Goal: Task Accomplishment & Management: Manage account settings

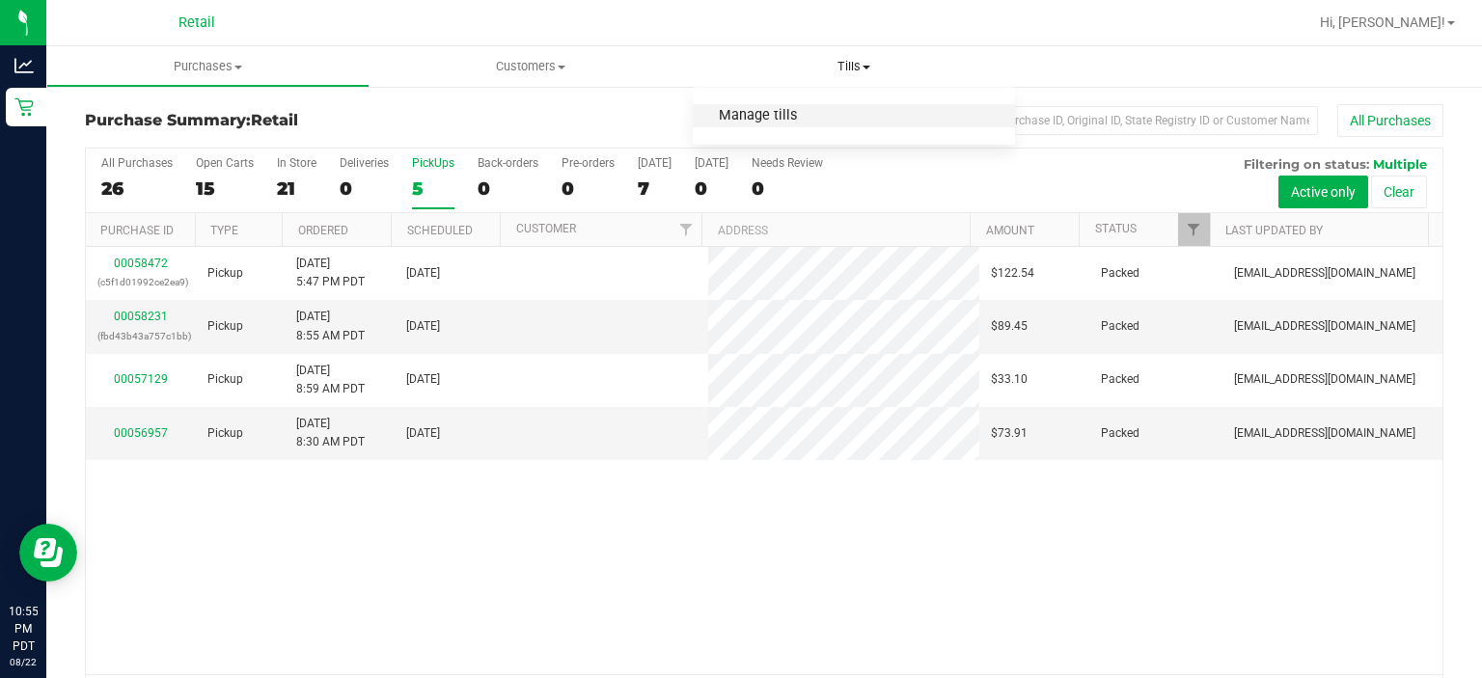
click at [756, 110] on span "Manage tills" at bounding box center [758, 116] width 130 height 16
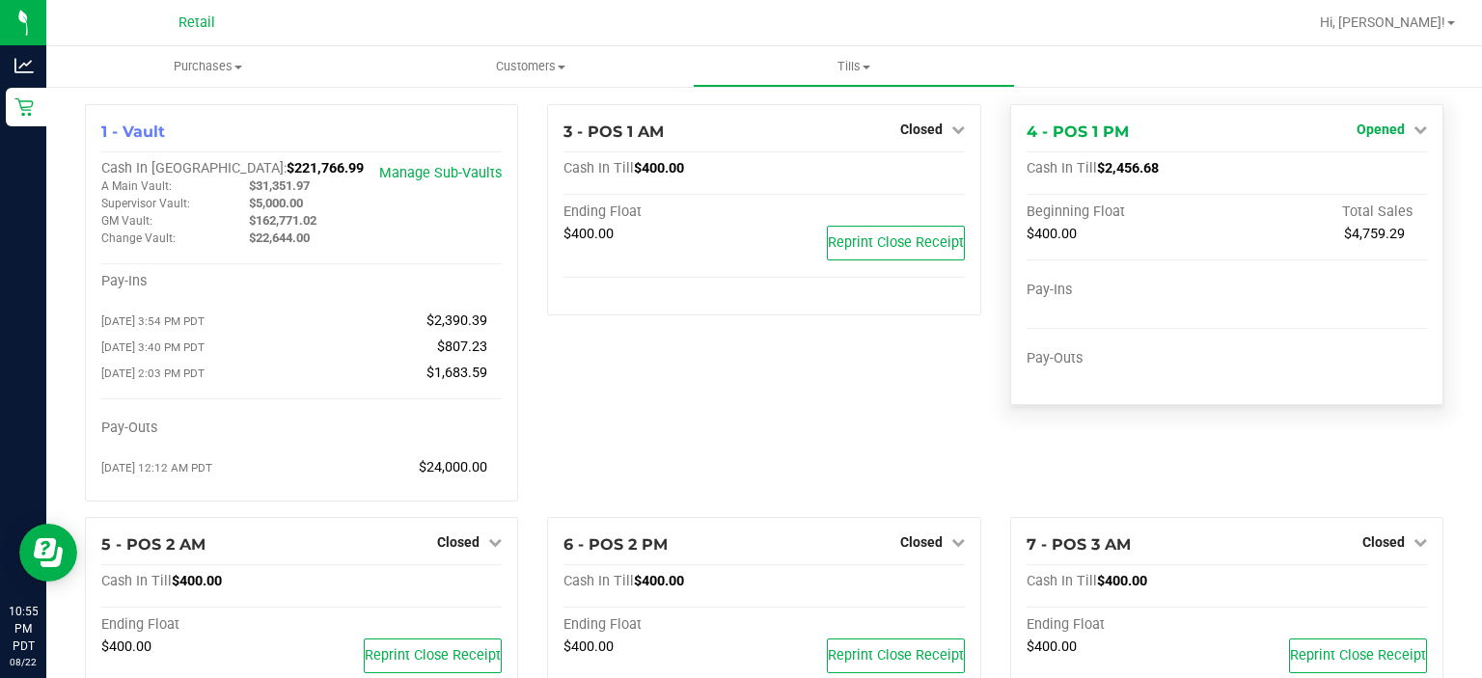
click at [1386, 127] on span "Opened" at bounding box center [1381, 129] width 48 height 15
click at [1380, 168] on link "Close Till" at bounding box center [1383, 169] width 52 height 15
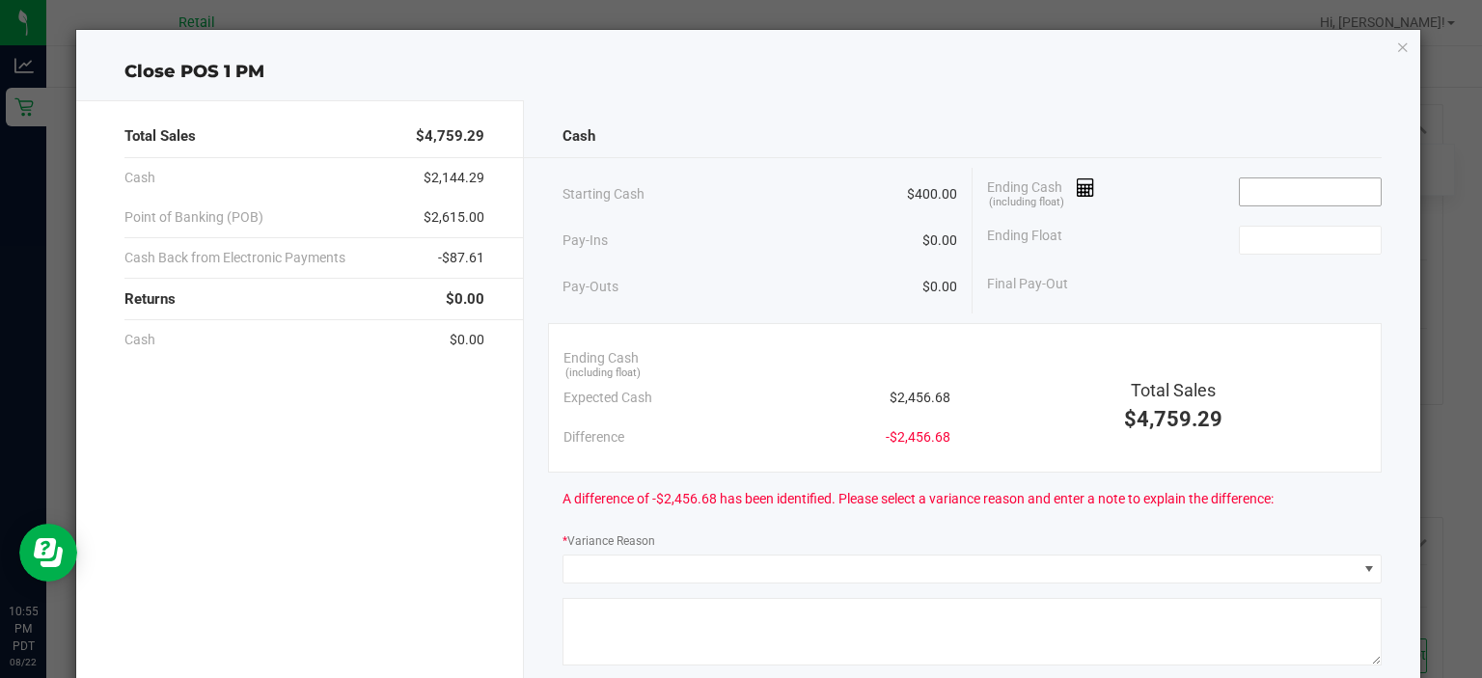
click at [1296, 191] on input at bounding box center [1311, 192] width 142 height 27
click at [1277, 232] on input at bounding box center [1311, 240] width 142 height 27
type input "$2,456.81"
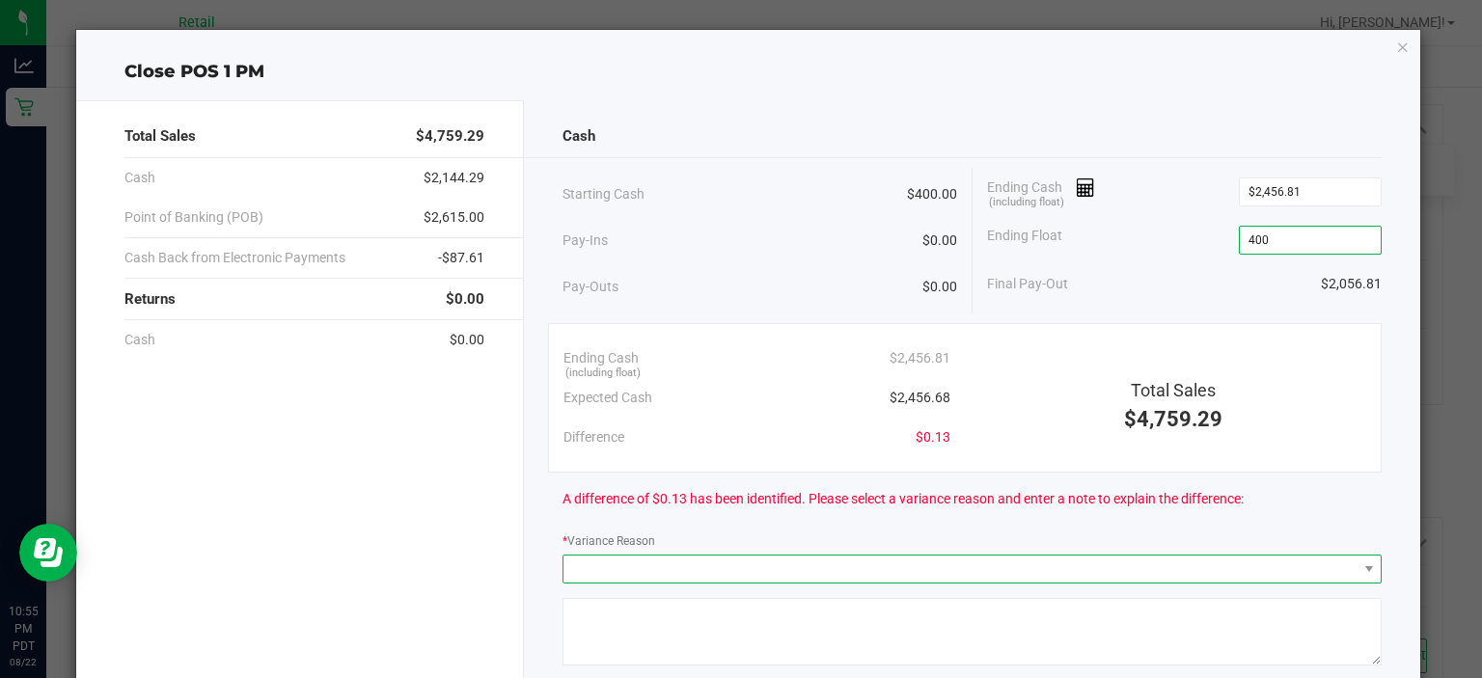
click at [669, 572] on span at bounding box center [960, 569] width 793 height 27
type input "$400.00"
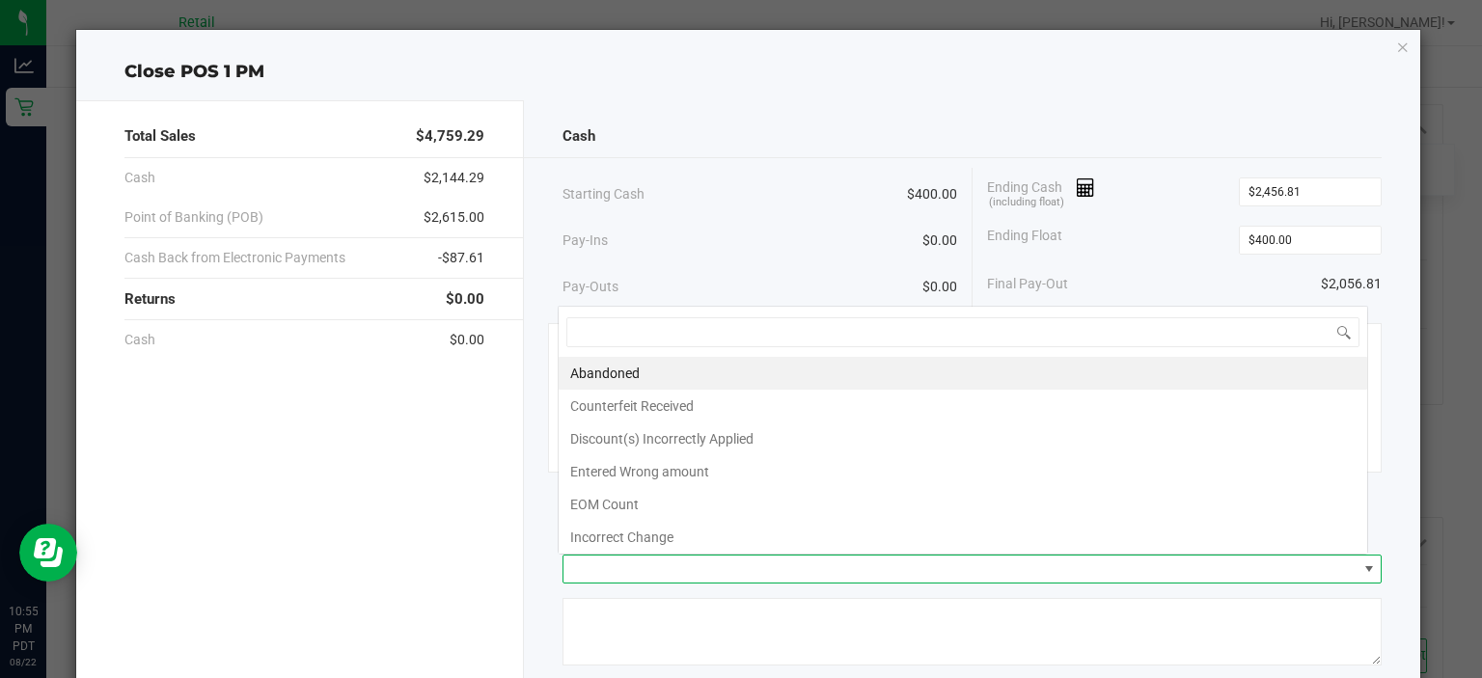
scroll to position [28, 811]
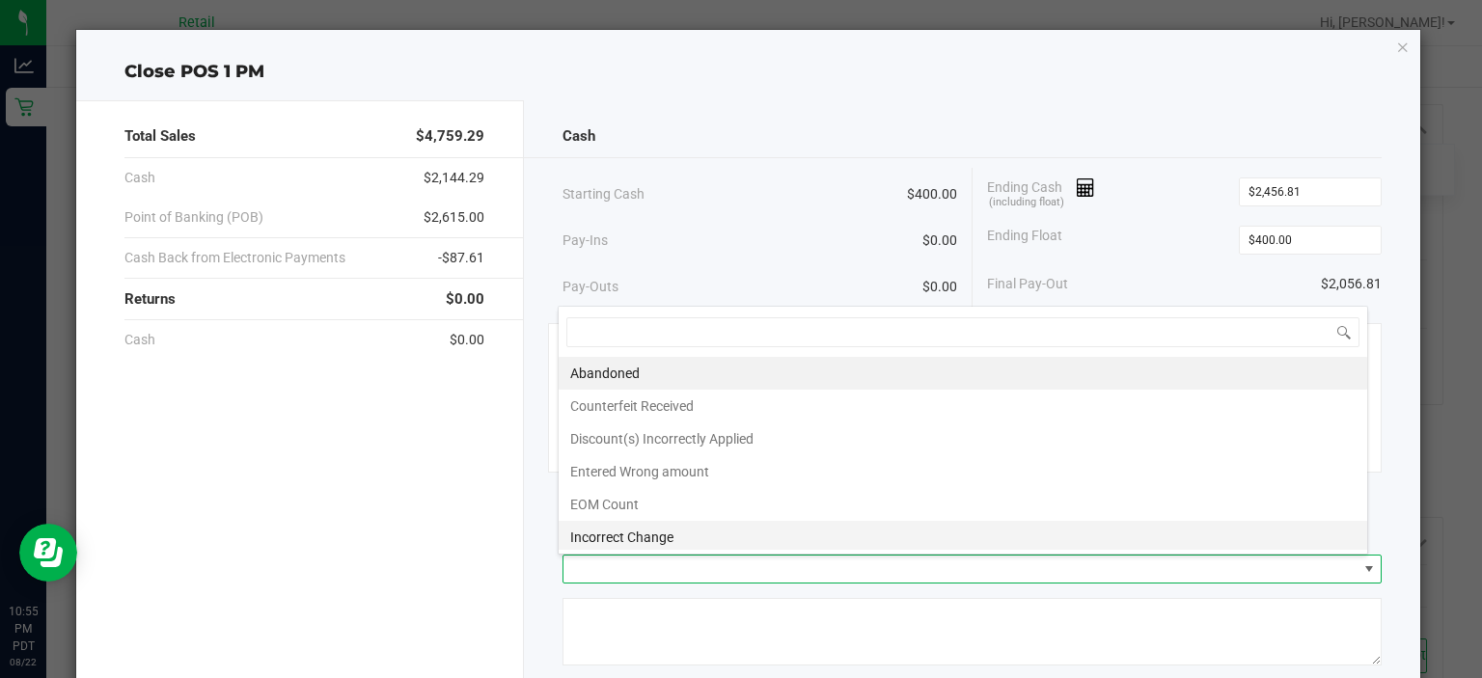
click at [664, 535] on li "Incorrect Change" at bounding box center [963, 537] width 809 height 33
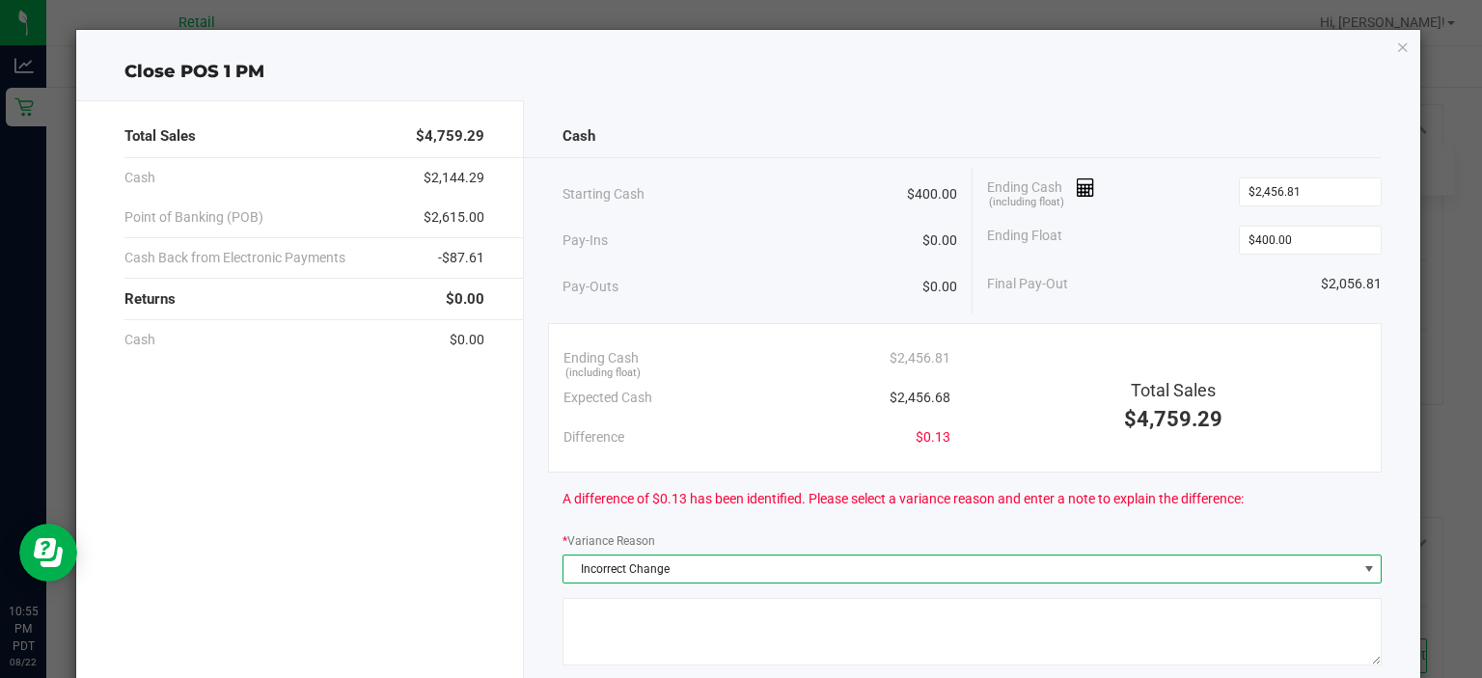
click at [631, 648] on textarea at bounding box center [972, 632] width 819 height 68
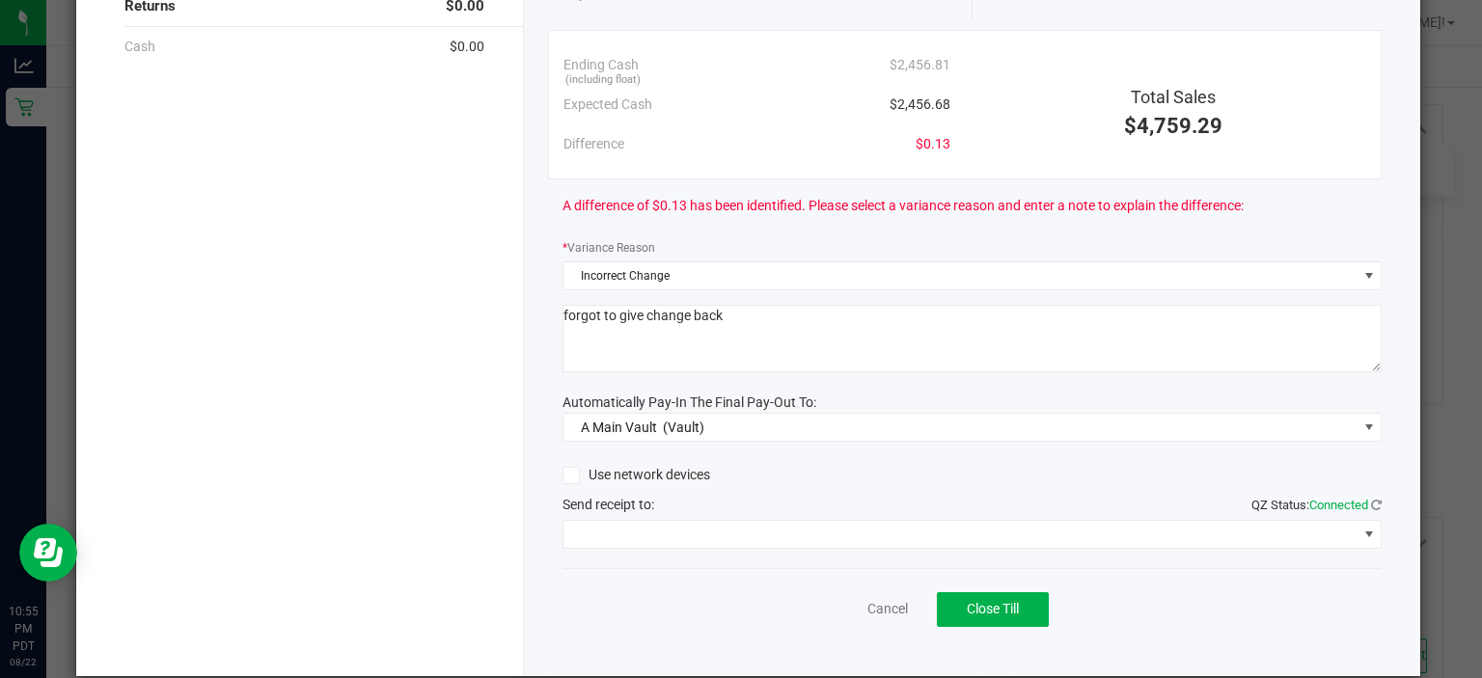
scroll to position [312, 0]
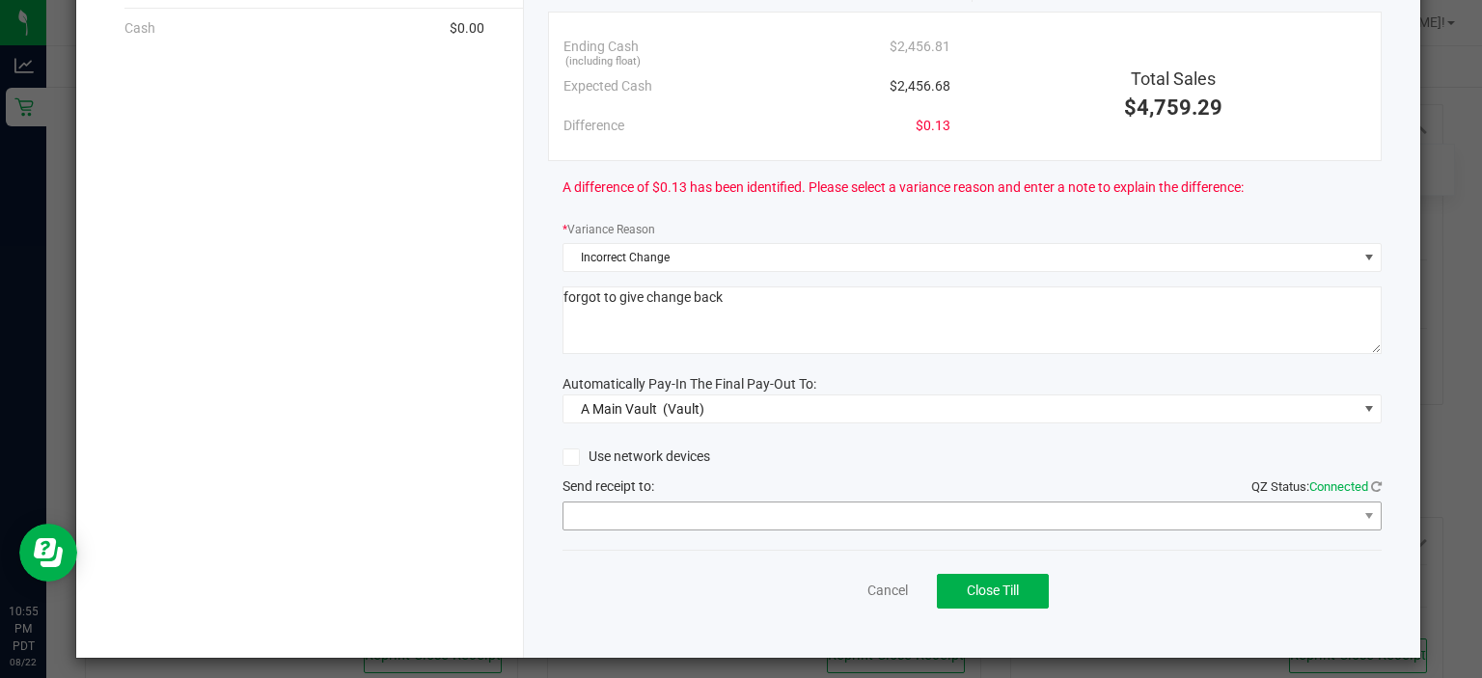
type textarea "forgot to give change back"
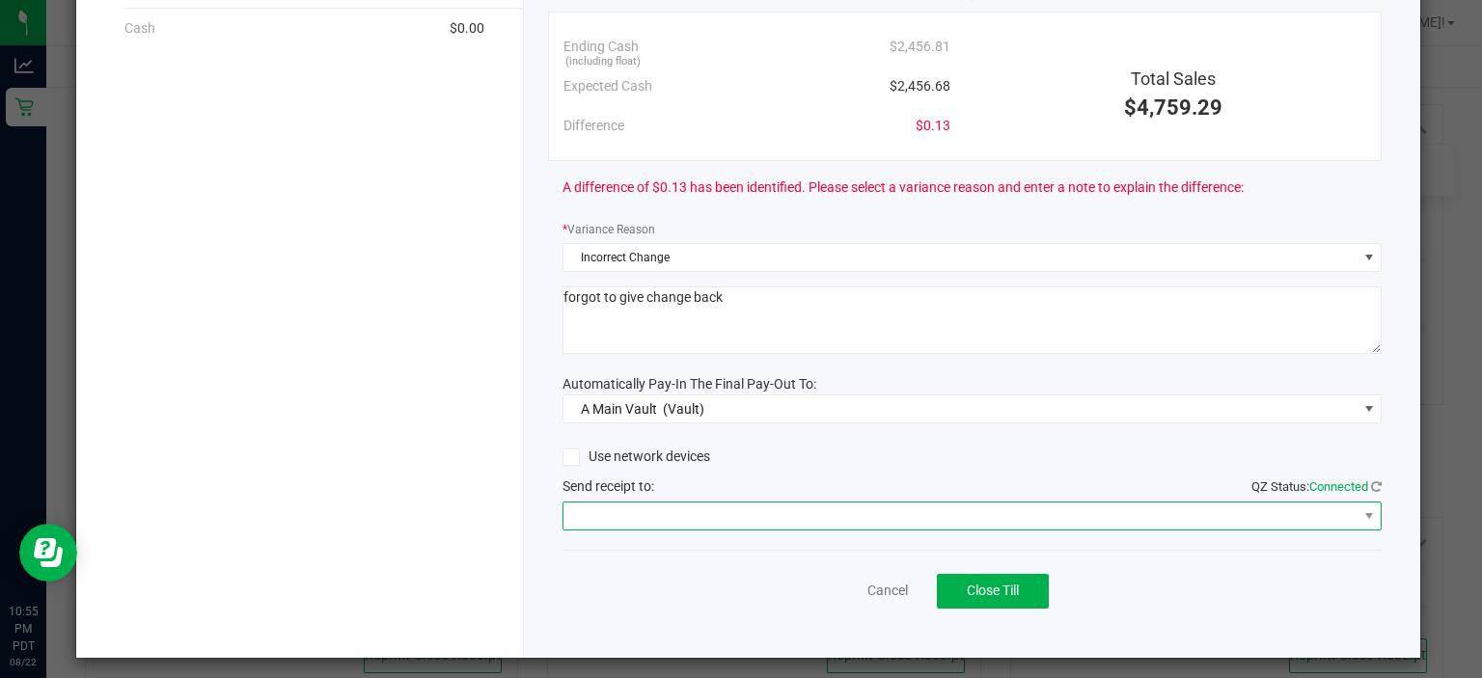
click at [726, 515] on span at bounding box center [960, 516] width 793 height 27
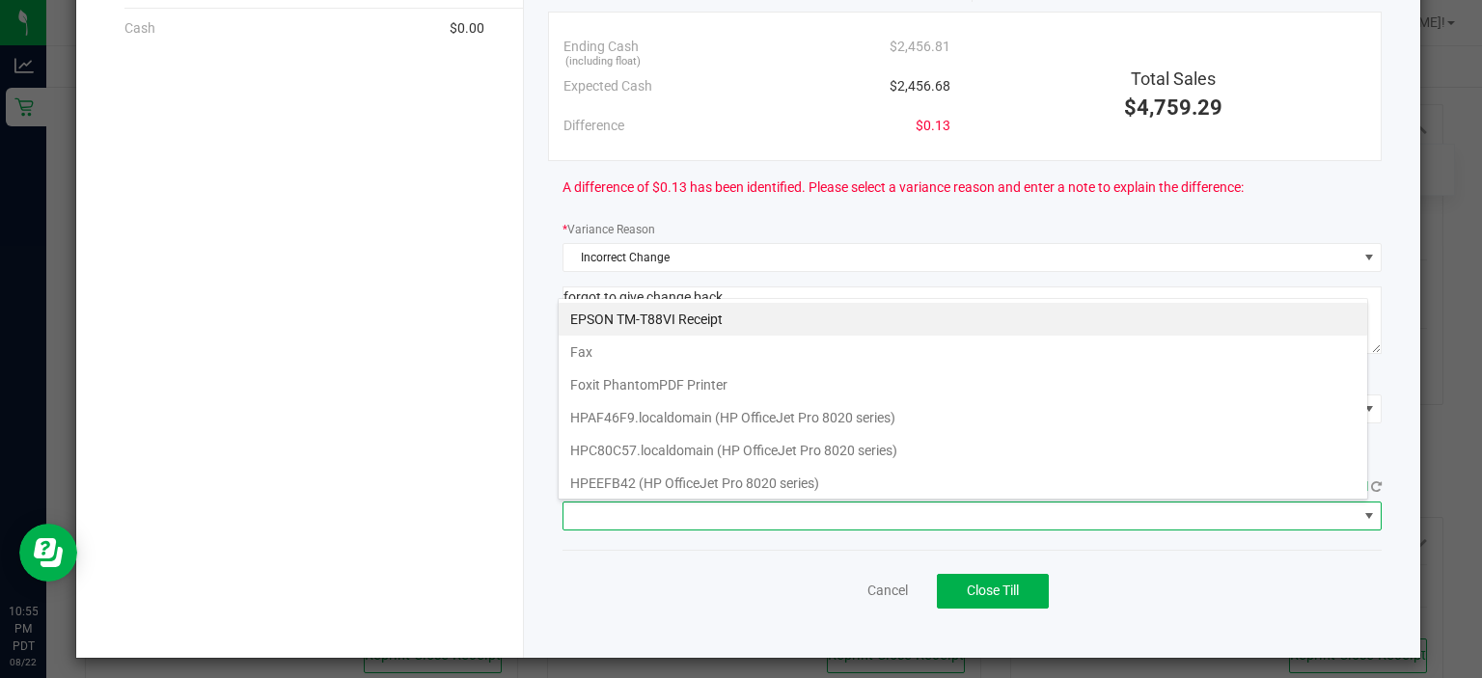
scroll to position [28, 811]
click at [652, 317] on Receipt "EPSON TM-T88VI Receipt" at bounding box center [963, 319] width 809 height 33
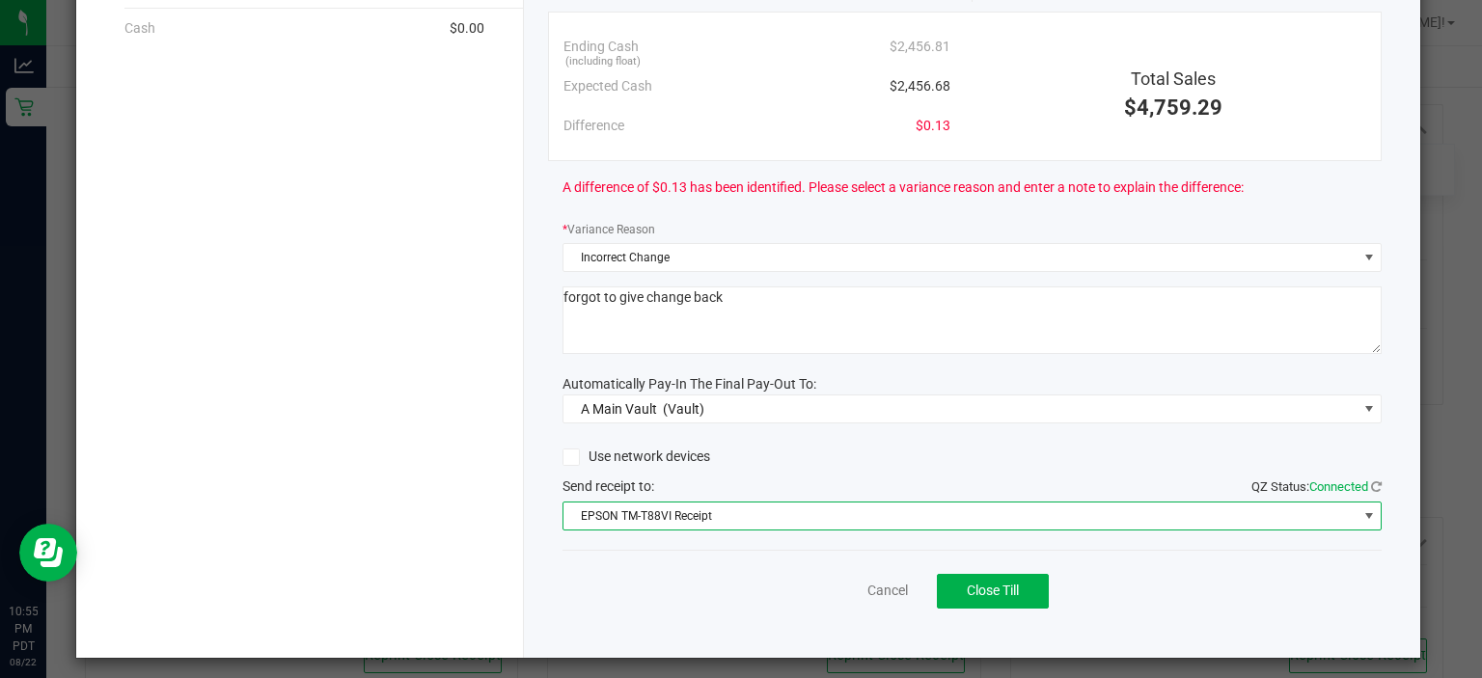
scroll to position [318, 0]
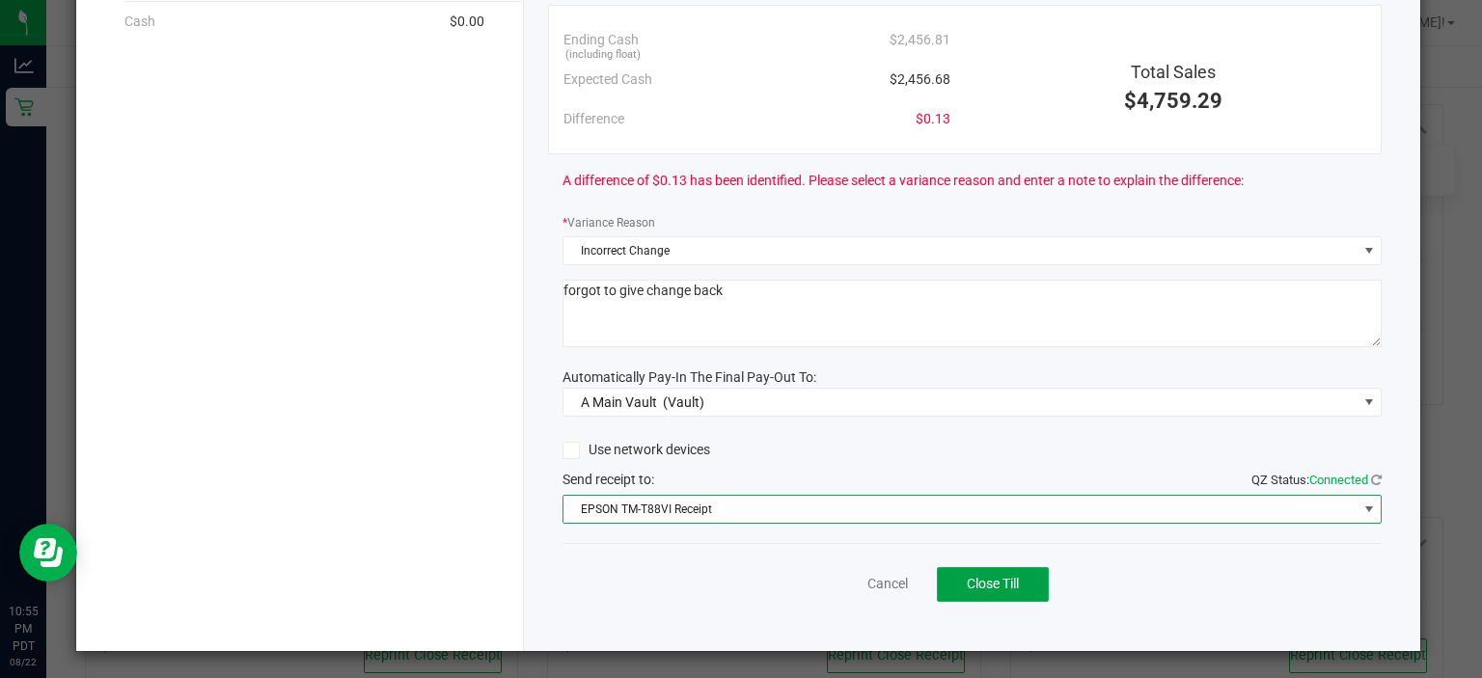
click at [996, 567] on button "Close Till" at bounding box center [993, 584] width 112 height 35
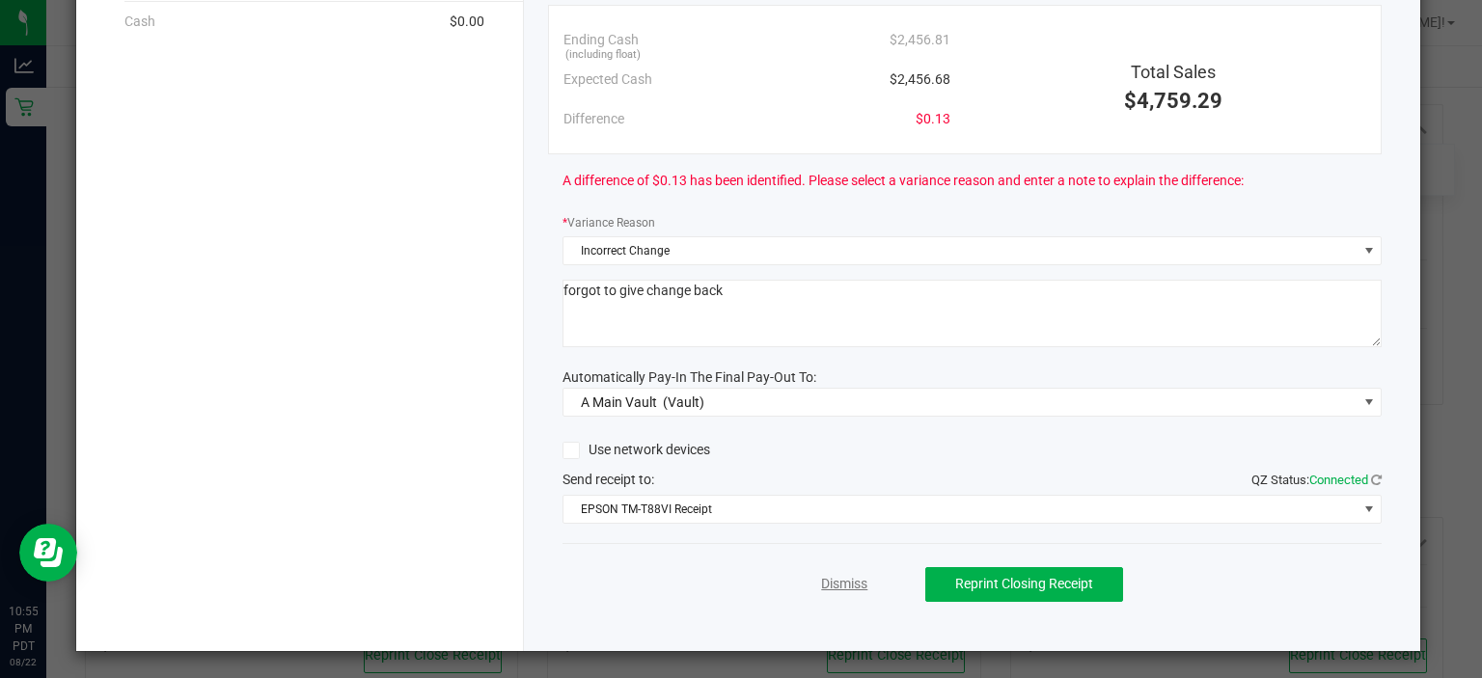
click at [826, 584] on link "Dismiss" at bounding box center [844, 584] width 46 height 20
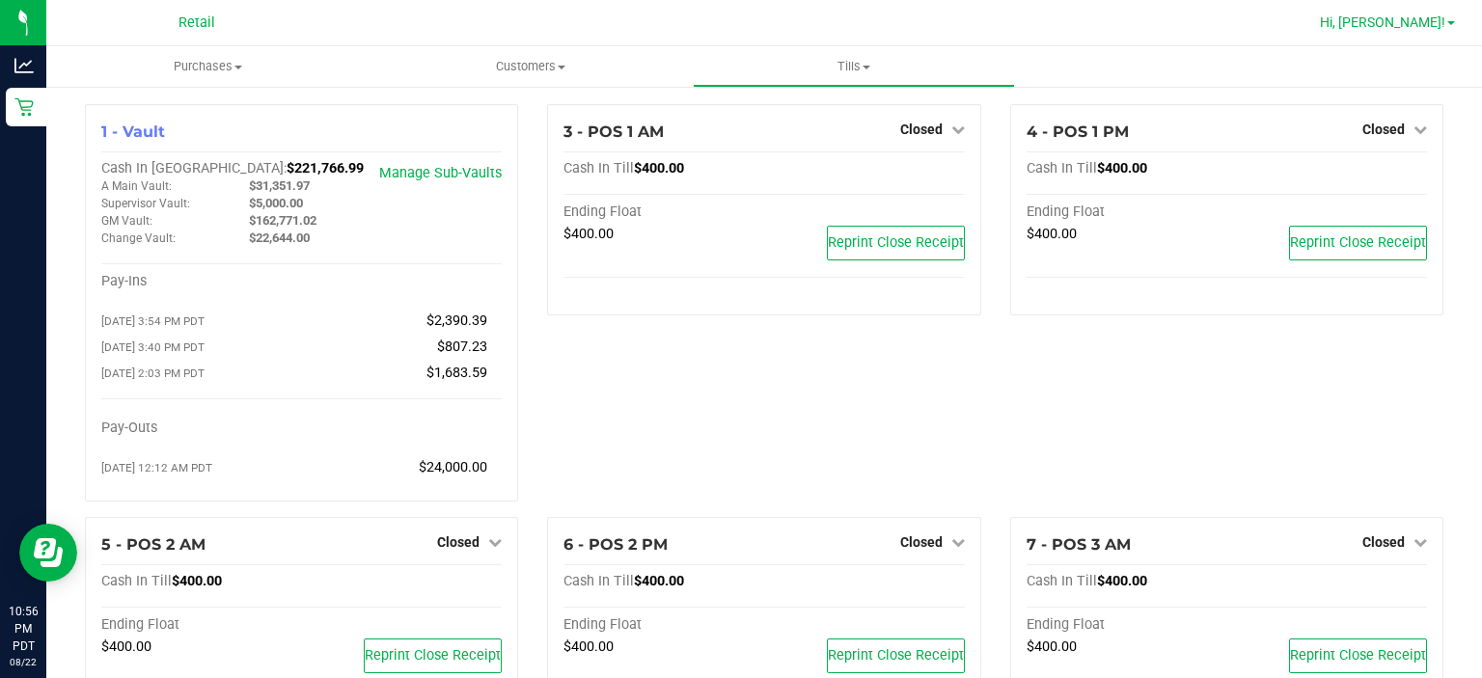
click at [1441, 20] on span "Hi, [PERSON_NAME]!" at bounding box center [1382, 21] width 125 height 15
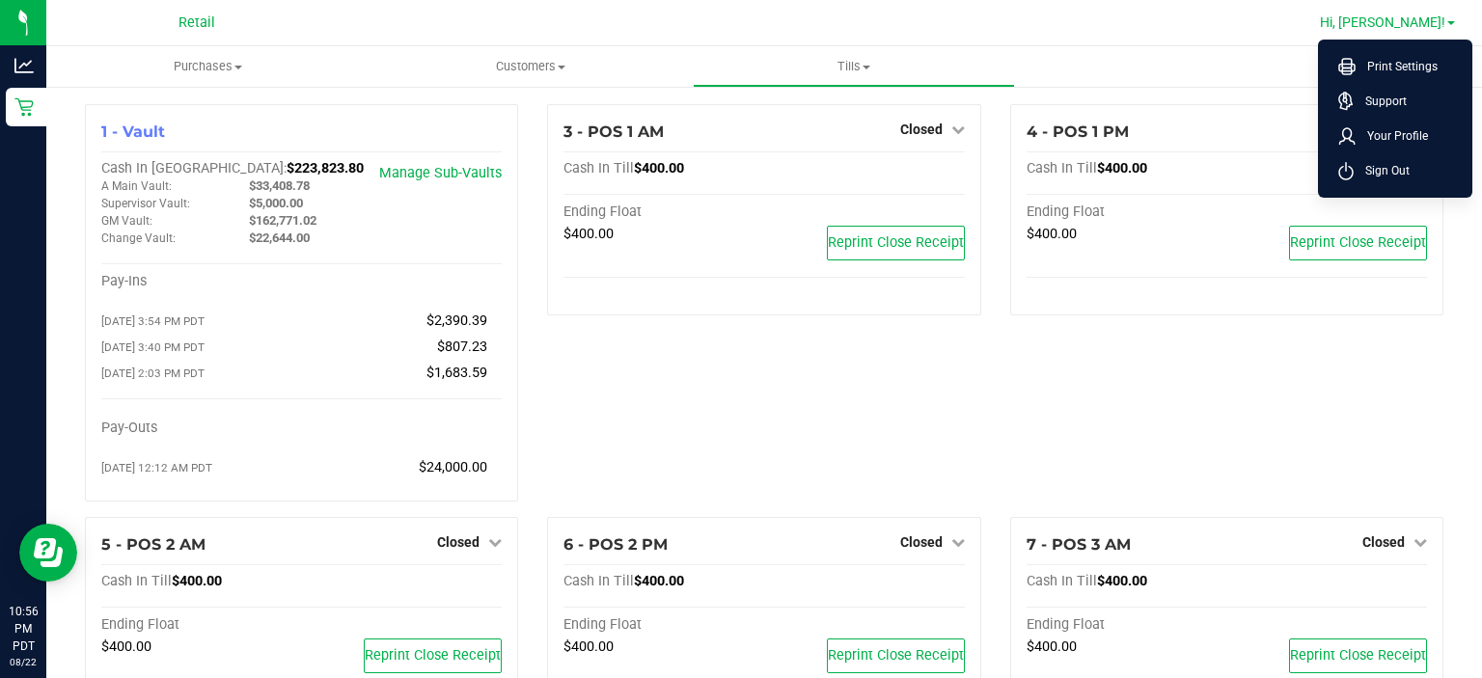
click at [1396, 166] on span "Sign Out" at bounding box center [1382, 170] width 56 height 19
